Goal: Check status: Check status

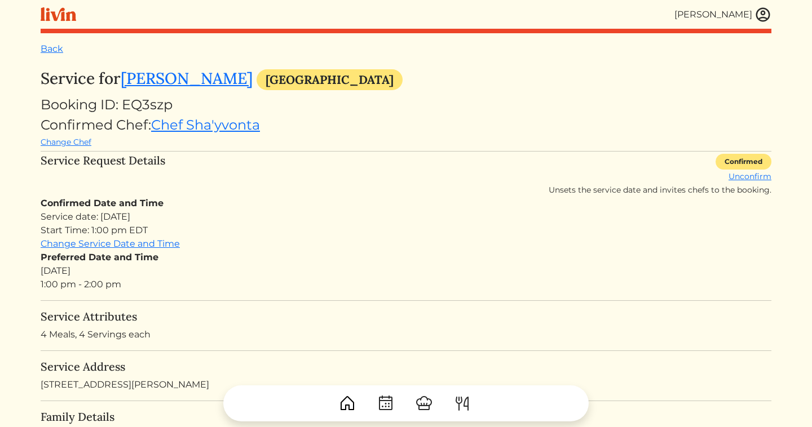
click at [767, 12] on img at bounding box center [762, 14] width 17 height 17
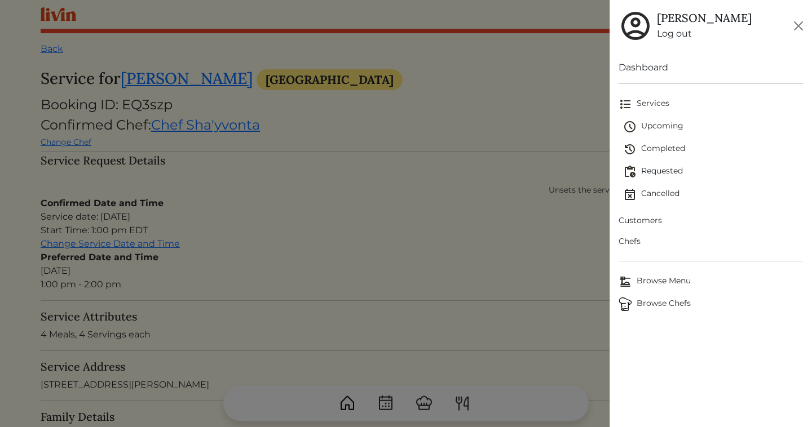
click at [655, 130] on span "Upcoming" at bounding box center [713, 127] width 180 height 14
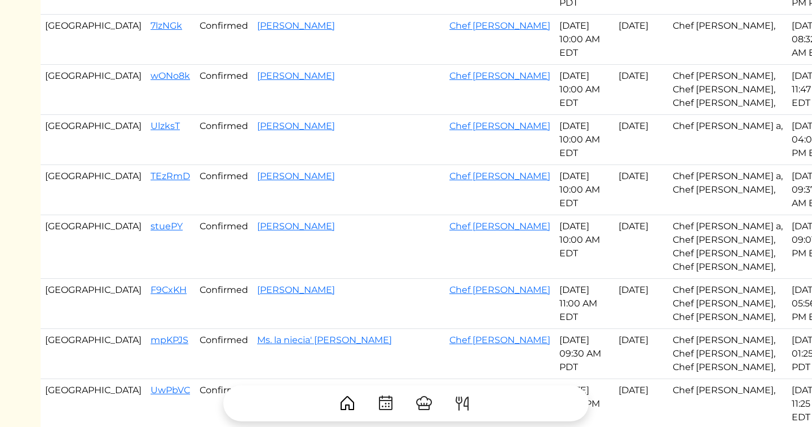
scroll to position [423, 0]
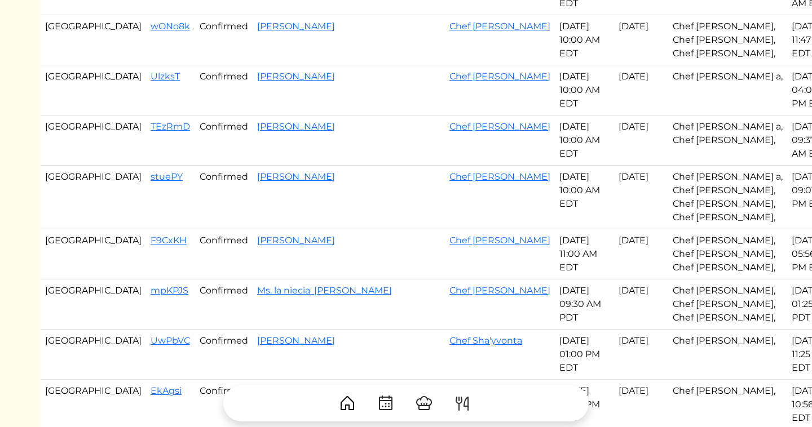
drag, startPoint x: 99, startPoint y: 147, endPoint x: 510, endPoint y: 147, distance: 410.4
click at [510, 229] on tr "Atlanta F9CxKH Confirmed [PERSON_NAME] Chef Kia [DATE] 11:00 AM EDT Aug 18, 202…" at bounding box center [438, 254] width 794 height 50
copy tr "F9CxKH Confirmed [PERSON_NAME] Chef Kia [DATE] 11:00"
click at [146, 280] on td "mpKPJS" at bounding box center [170, 305] width 49 height 50
click at [151, 285] on link "mpKPJS" at bounding box center [170, 290] width 38 height 11
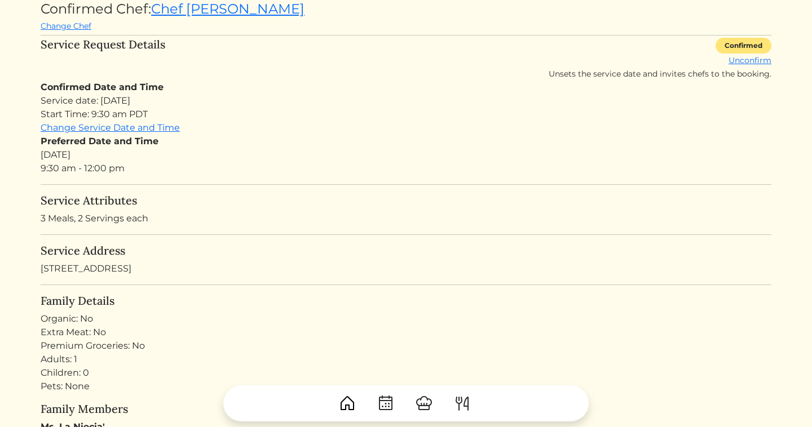
scroll to position [109, 0]
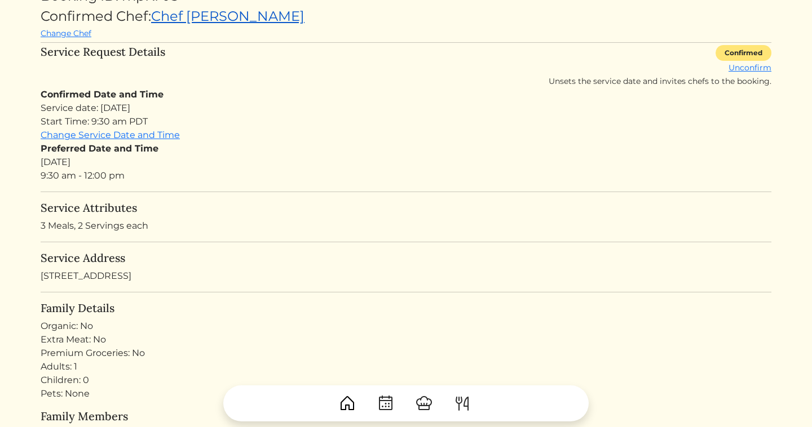
click at [197, 12] on link "Chef [PERSON_NAME]" at bounding box center [227, 16] width 153 height 16
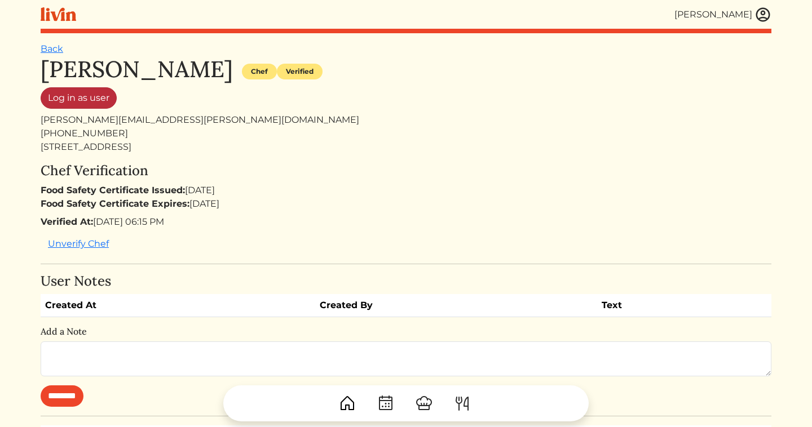
click at [92, 95] on link "Log in as user" at bounding box center [79, 97] width 76 height 21
